Goal: Navigation & Orientation: Find specific page/section

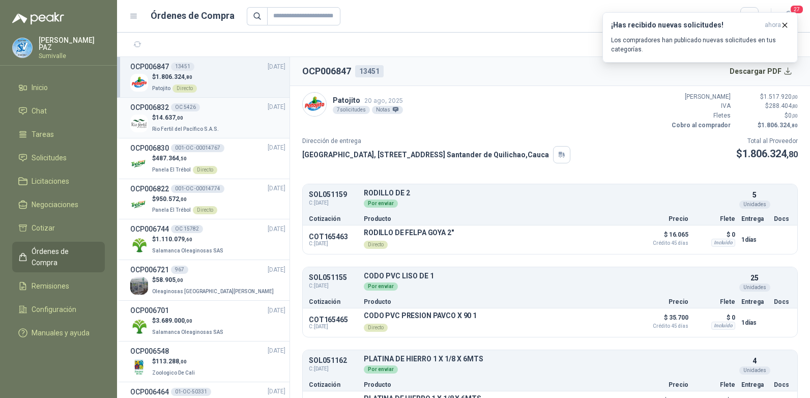
click at [189, 120] on p "$ 14.637 ,00" at bounding box center [186, 118] width 69 height 10
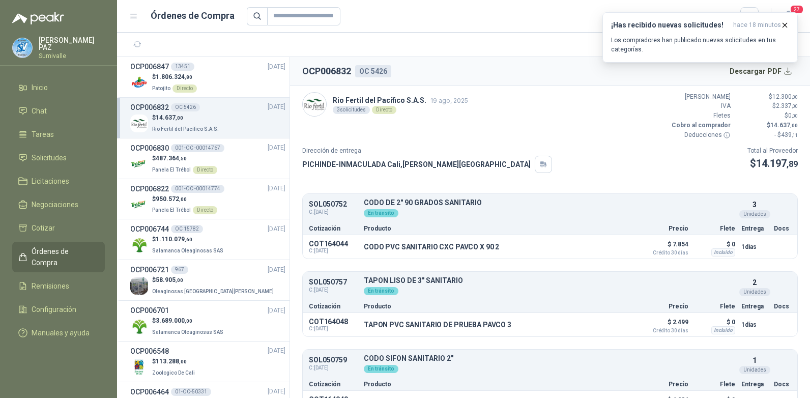
click at [67, 251] on span "Órdenes de Compra" at bounding box center [64, 257] width 64 height 22
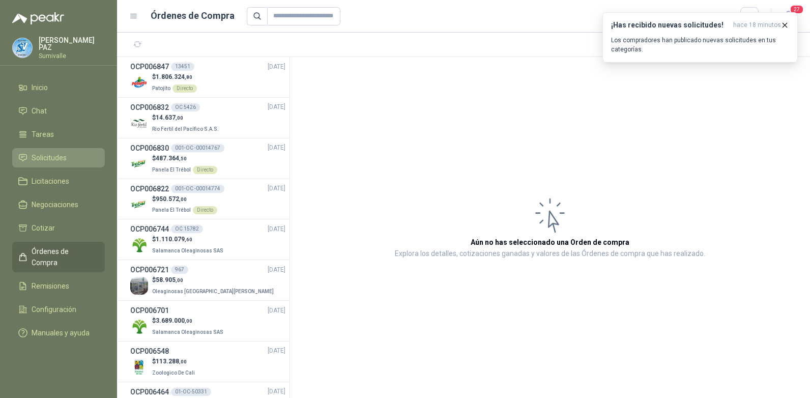
click at [58, 148] on link "Solicitudes" at bounding box center [58, 157] width 93 height 19
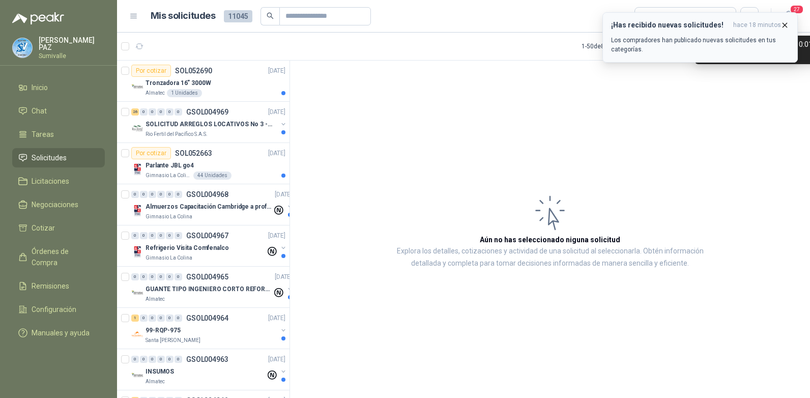
click at [780, 23] on span "hace 18 minutos" at bounding box center [757, 25] width 48 height 9
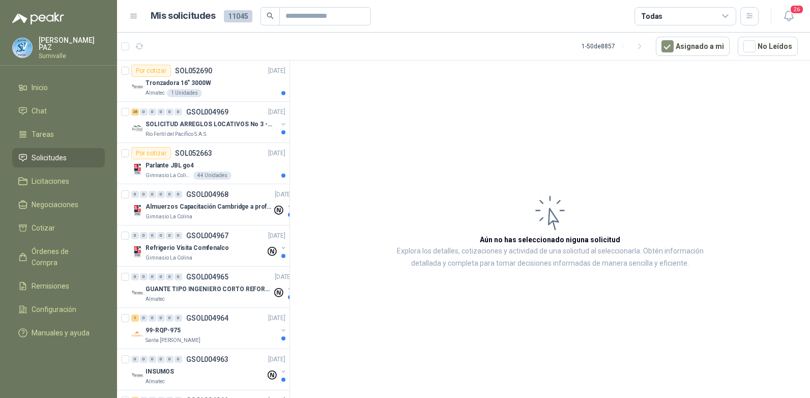
click at [693, 17] on div "Todas" at bounding box center [686, 16] width 102 height 18
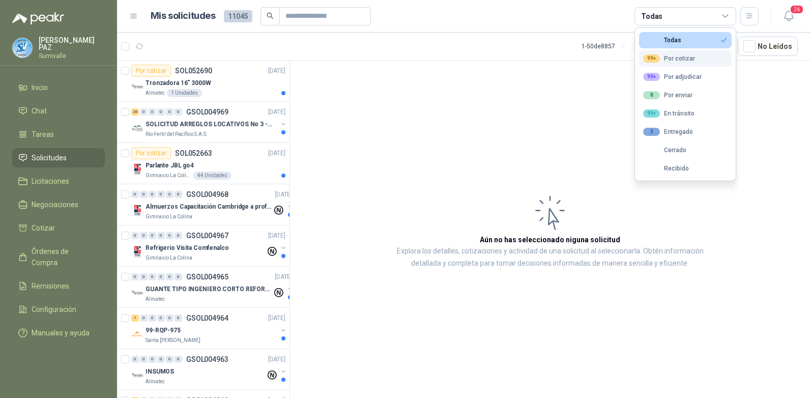
click at [664, 60] on div "99+ Por cotizar" at bounding box center [669, 58] width 52 height 8
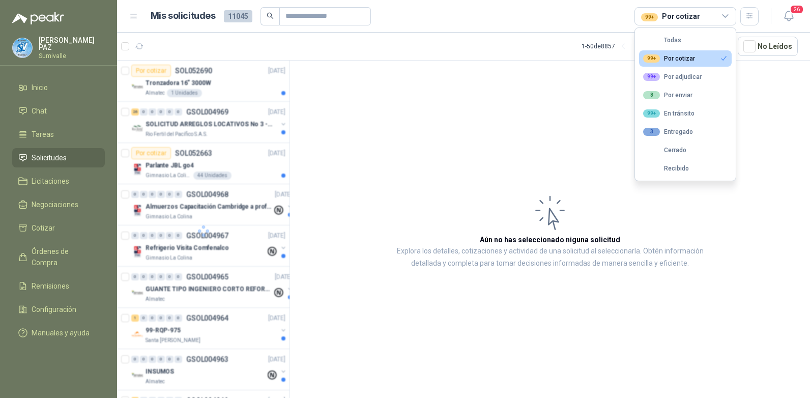
click at [440, 140] on article "Aún no has seleccionado niguna solicitud Explora los detalles, cotizaciones y a…" at bounding box center [550, 231] width 520 height 341
